Goal: Task Accomplishment & Management: Manage account settings

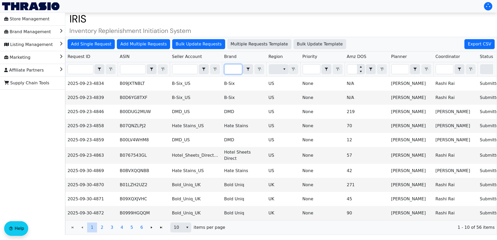
click at [231, 67] on input "Filter" at bounding box center [233, 68] width 17 height 9
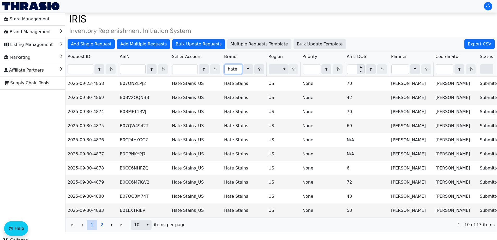
type input "hate"
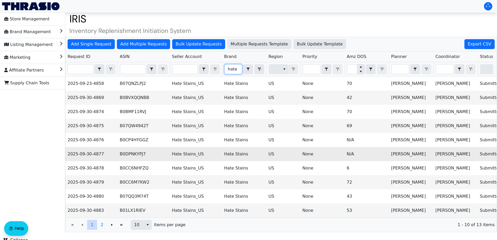
click at [161, 149] on td "B0DPNKYPJ7" at bounding box center [144, 154] width 52 height 14
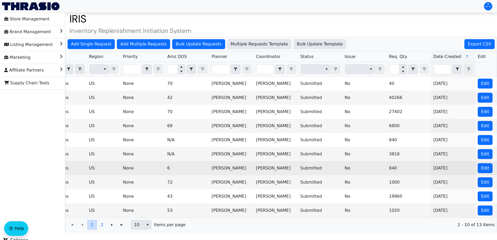
scroll to position [0, 214]
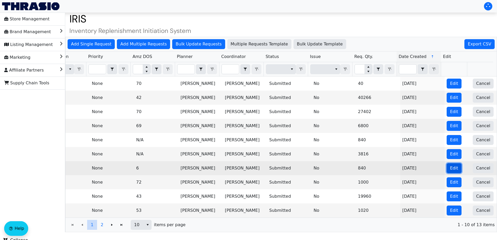
click at [450, 169] on span "Edit" at bounding box center [454, 168] width 8 height 6
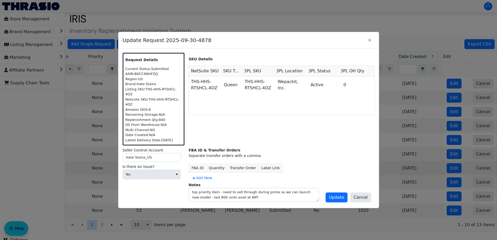
click at [169, 94] on div "Listing SKU: THS-HHS-RTSHCL-4OZ" at bounding box center [153, 92] width 56 height 10
copy div "Listing SKU: THS-HHS-RTSHCL-4OZ"
click at [169, 94] on div "Listing SKU: THS-HHS-RTSHCL-4OZ" at bounding box center [153, 92] width 56 height 10
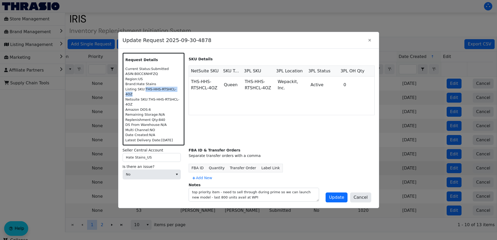
drag, startPoint x: 179, startPoint y: 94, endPoint x: 144, endPoint y: 92, distance: 34.5
click at [144, 92] on div "Listing SKU: THS-HHS-RTSHCL-4OZ" at bounding box center [153, 92] width 56 height 10
copy div "THS-HHS-RTSHCL-4OZ"
